Goal: Navigation & Orientation: Understand site structure

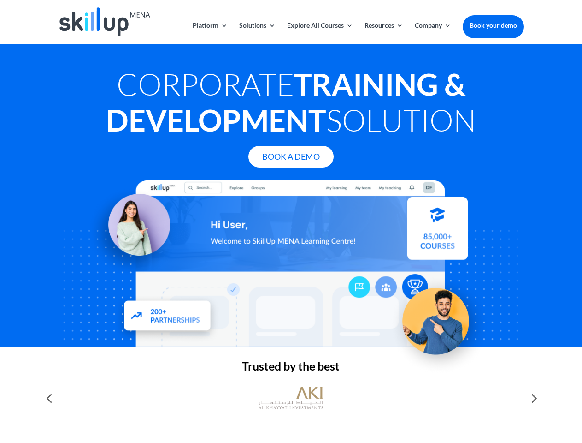
click at [291, 221] on div at bounding box center [291, 263] width 466 height 166
click at [257, 33] on link "Solutions" at bounding box center [257, 33] width 36 height 22
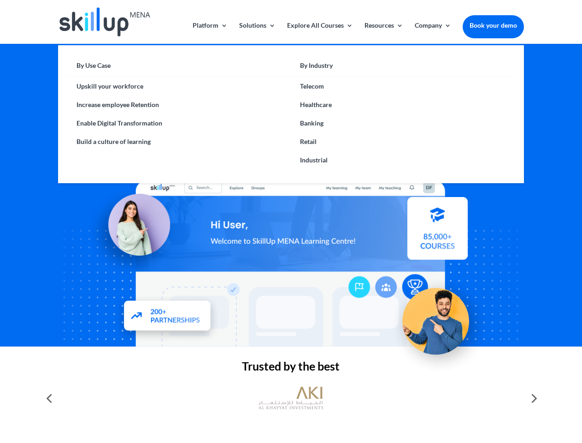
click at [320, 33] on link "Explore All Courses" at bounding box center [320, 33] width 66 height 22
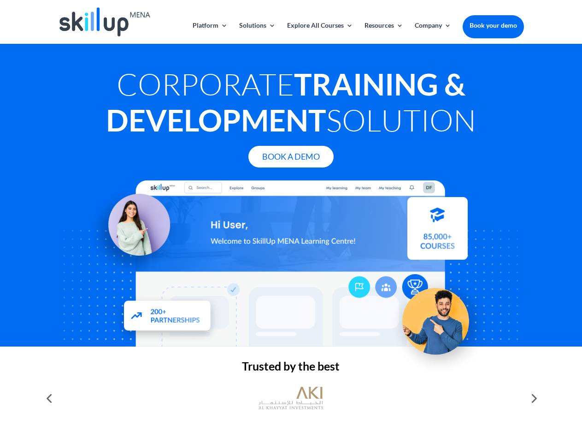
click at [383, 33] on link "Resources" at bounding box center [384, 33] width 39 height 22
click at [433, 33] on link "Company" at bounding box center [433, 33] width 36 height 22
click at [291, 398] on img at bounding box center [291, 398] width 65 height 32
